Goal: Task Accomplishment & Management: Manage account settings

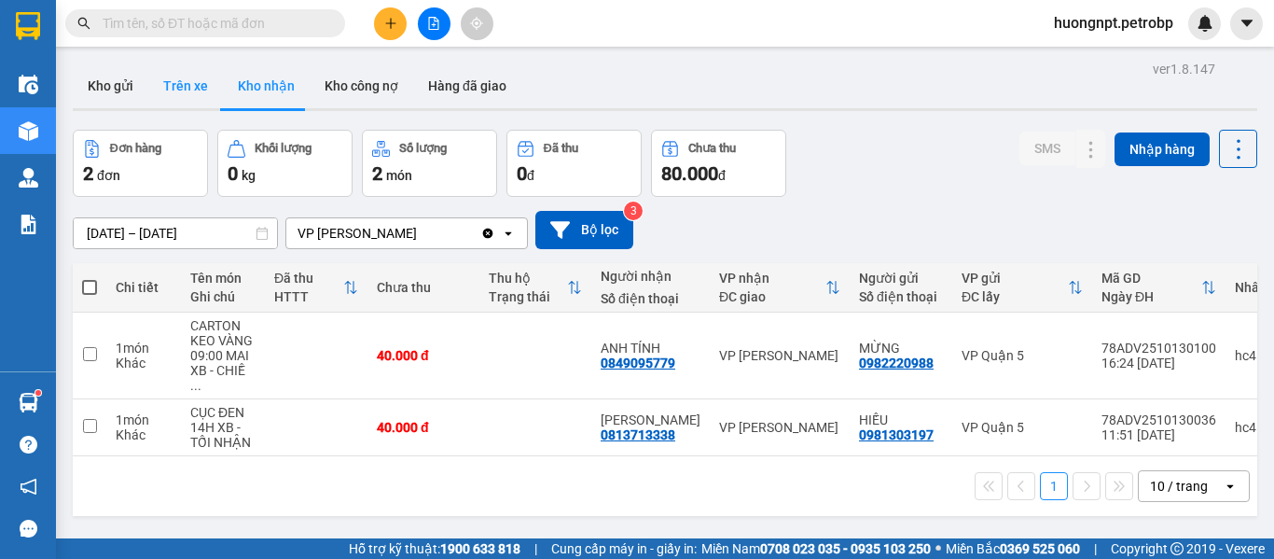
click at [173, 79] on button "Trên xe" at bounding box center [185, 85] width 75 height 45
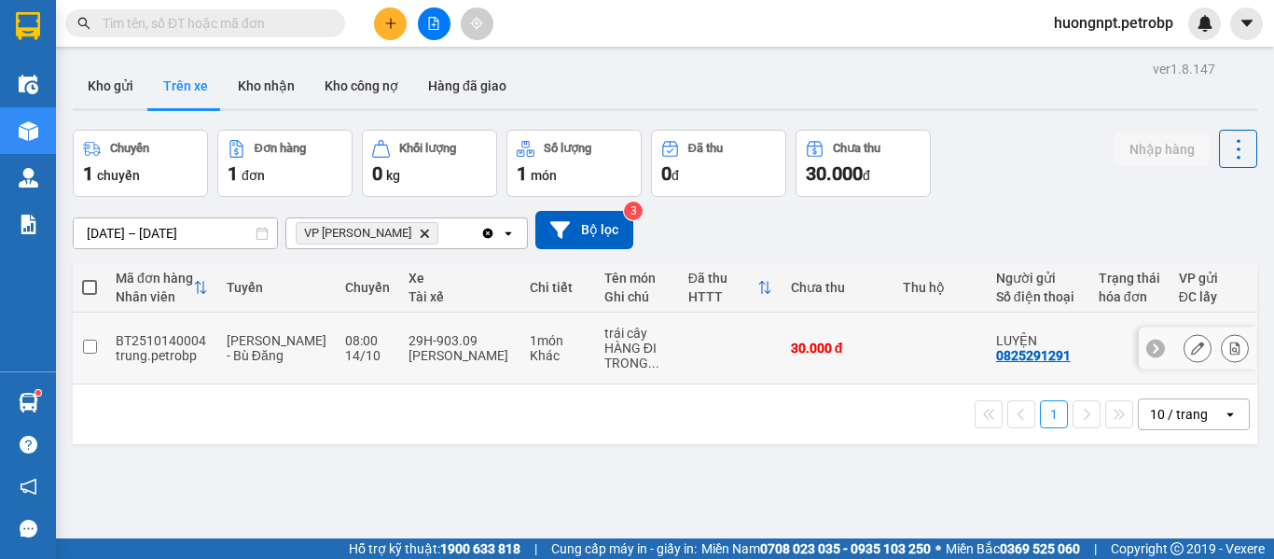
click at [267, 333] on span "[PERSON_NAME] - Bù Đăng" at bounding box center [277, 348] width 100 height 30
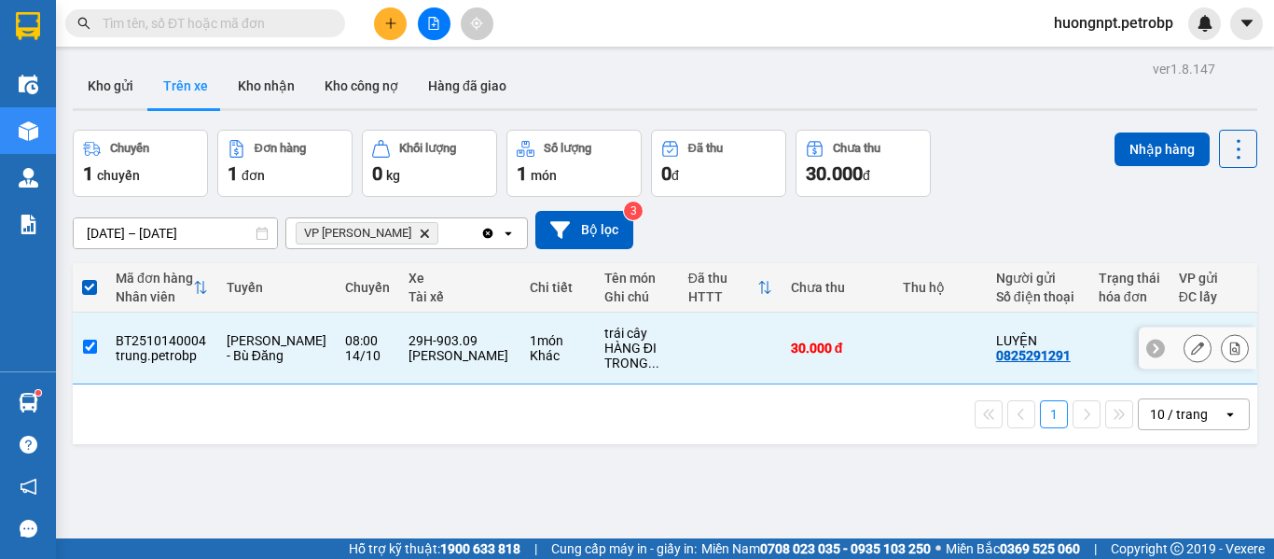
click at [267, 333] on span "[PERSON_NAME] - Bù Đăng" at bounding box center [277, 348] width 100 height 30
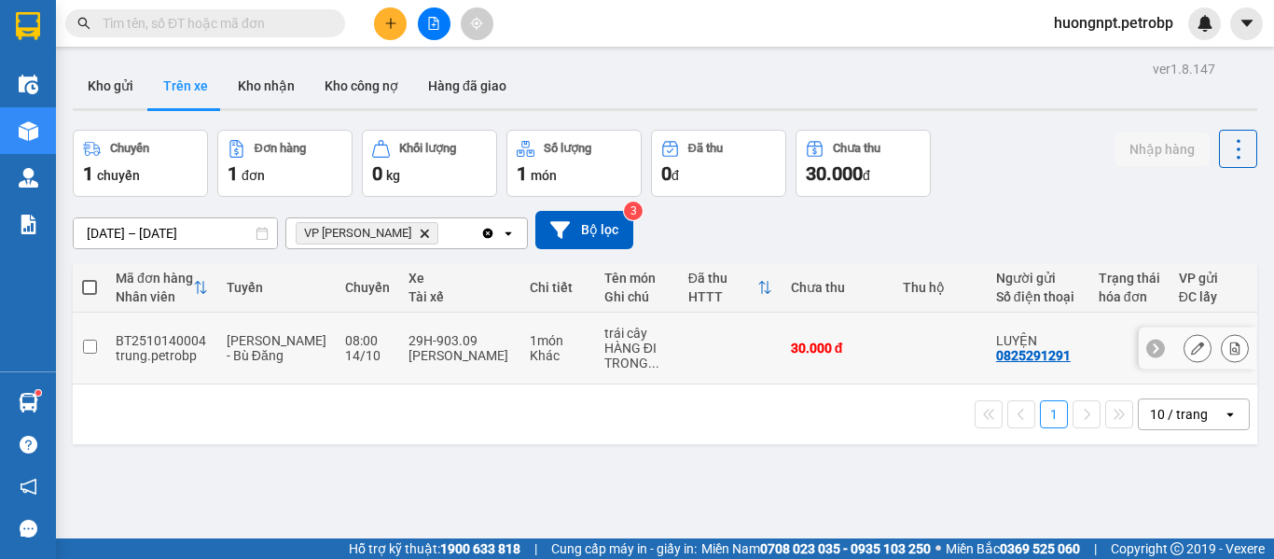
click at [533, 338] on div "1 món" at bounding box center [558, 340] width 56 height 15
checkbox input "true"
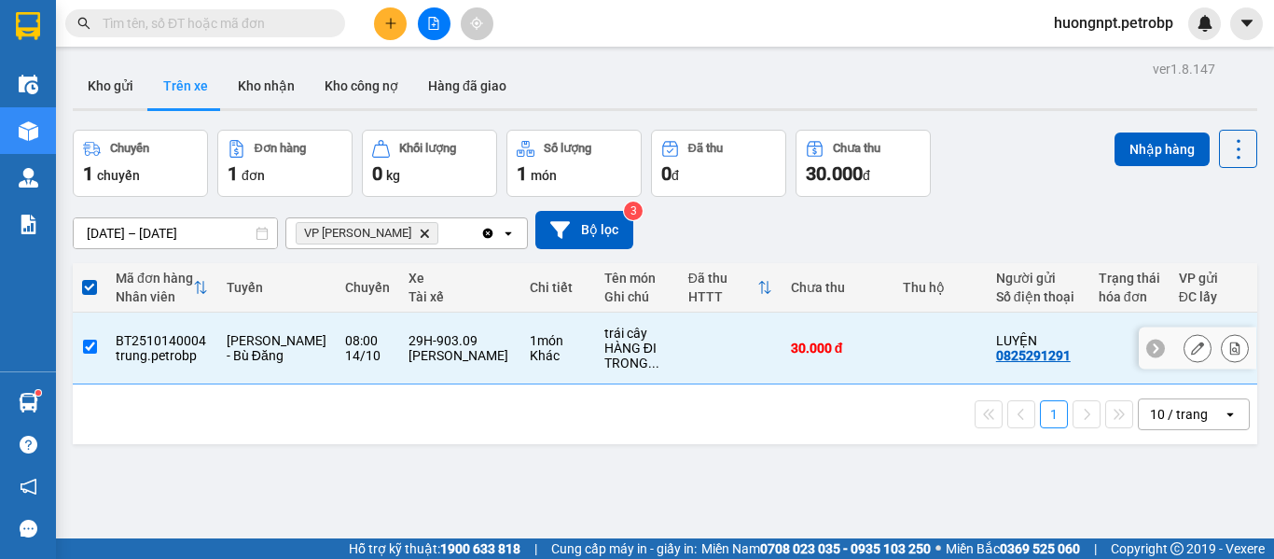
click at [1191, 343] on icon at bounding box center [1197, 347] width 13 height 13
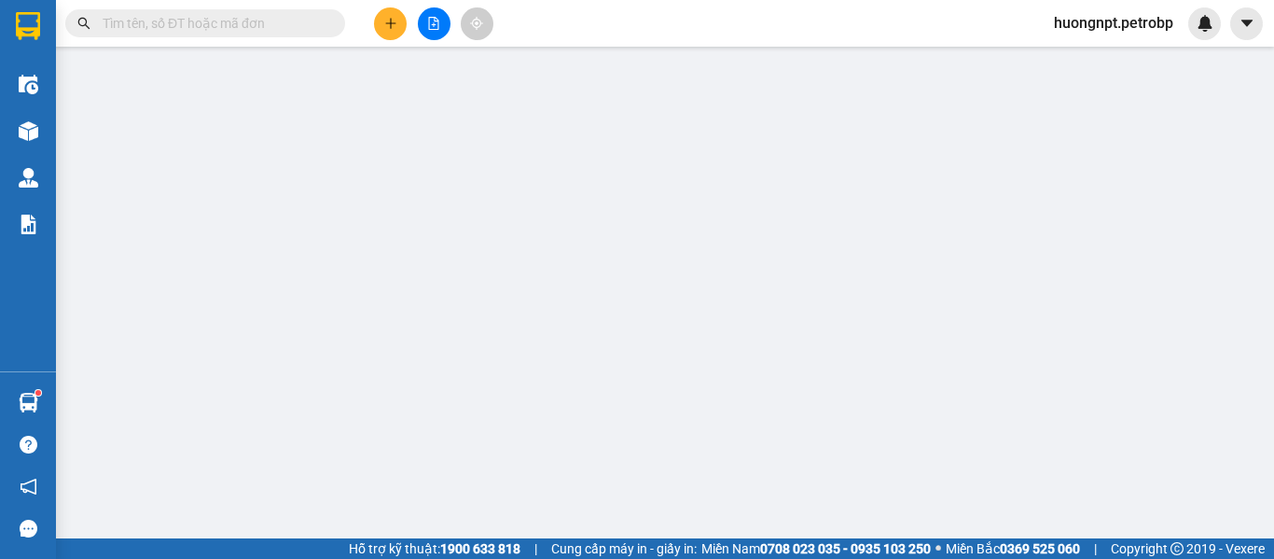
type input "0825291291"
type input "LUYỆN"
type input "0965500608"
type input "CHỊ [PERSON_NAME] (ONLY YOU)"
type input "30.000"
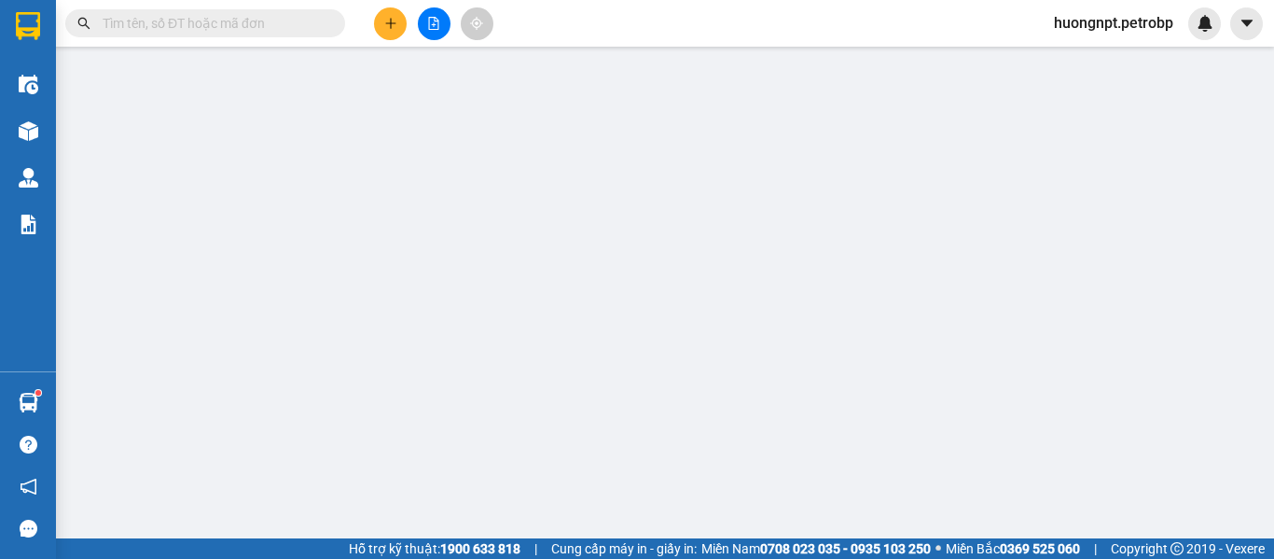
type input "30.000"
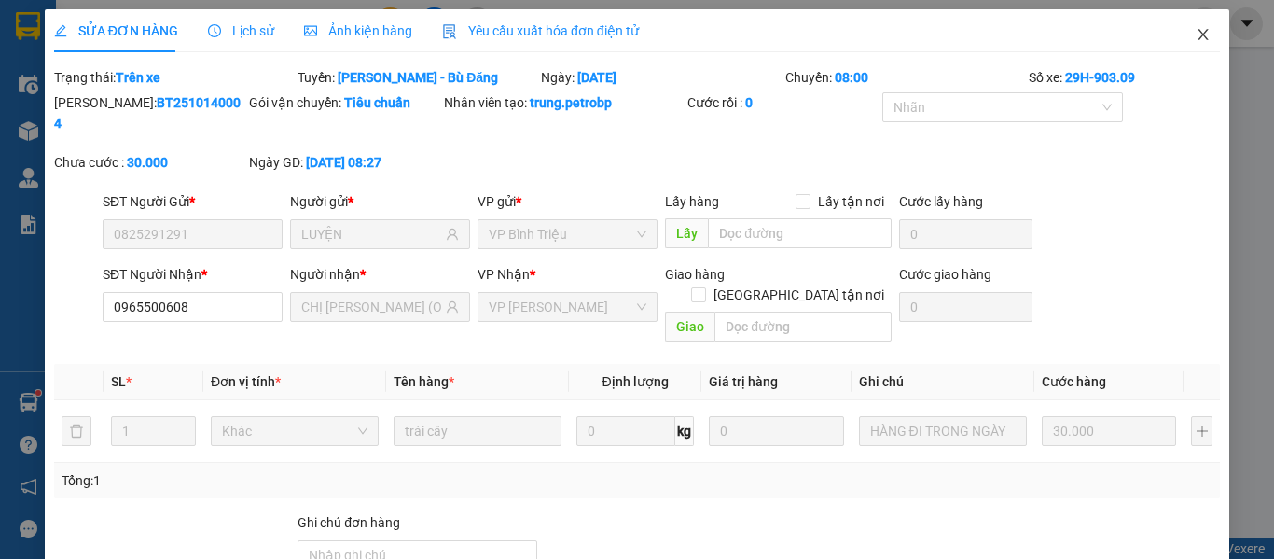
click at [1196, 34] on icon "close" at bounding box center [1203, 34] width 15 height 15
